Goal: Task Accomplishment & Management: Use online tool/utility

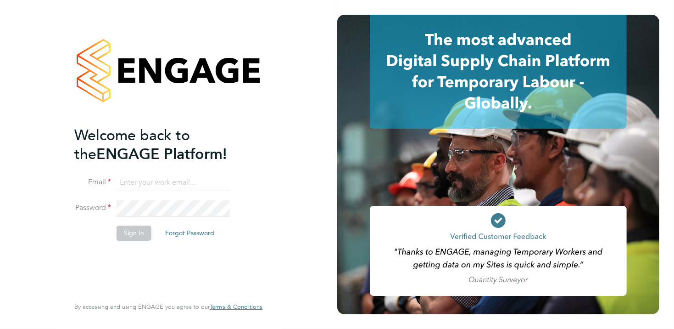
type input "[EMAIL_ADDRESS][DOMAIN_NAME]"
click at [138, 232] on button "Sign In" at bounding box center [134, 232] width 35 height 15
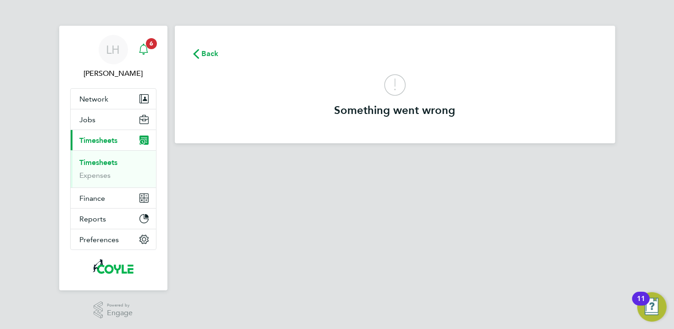
click at [152, 44] on span "6" at bounding box center [151, 43] width 11 height 11
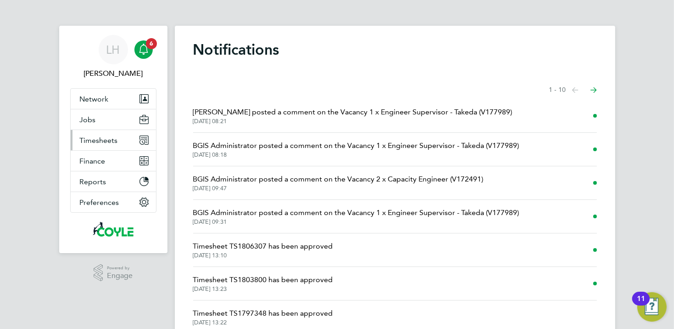
click at [95, 140] on span "Timesheets" at bounding box center [99, 140] width 38 height 9
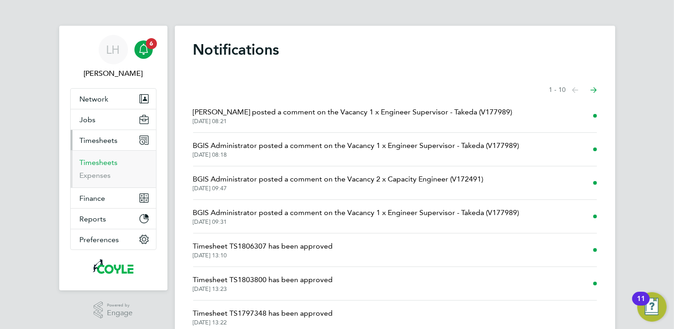
click at [95, 164] on link "Timesheets" at bounding box center [99, 162] width 38 height 9
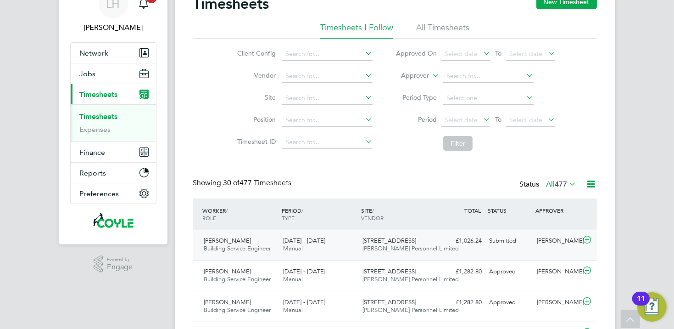
click at [232, 247] on span "Building Service Engineer" at bounding box center [237, 248] width 67 height 8
